Goal: Find specific page/section: Find specific page/section

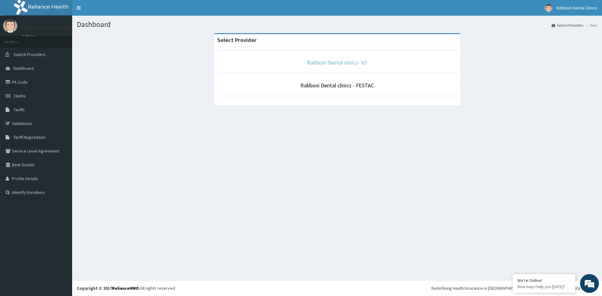
click at [334, 63] on link "Rabboni Dental clinics- V/I" at bounding box center [337, 62] width 60 height 7
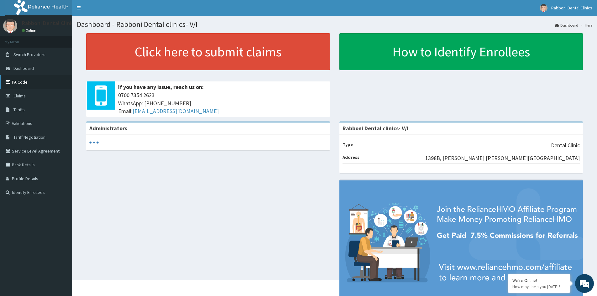
click at [44, 86] on link "PA Code" at bounding box center [36, 82] width 72 height 14
